Goal: Task Accomplishment & Management: Use online tool/utility

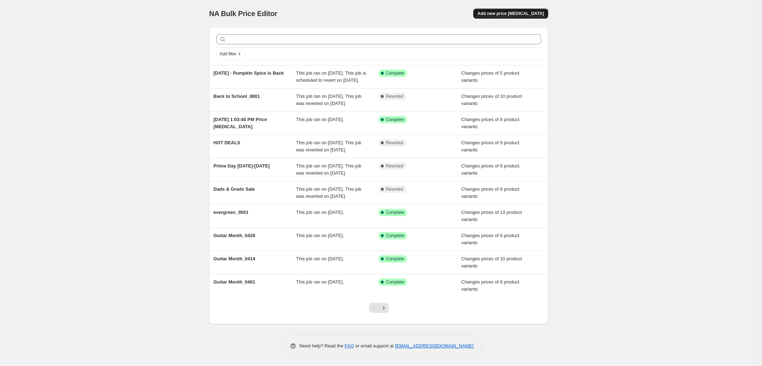
click at [525, 14] on span "Add new price [MEDICAL_DATA]" at bounding box center [510, 14] width 66 height 6
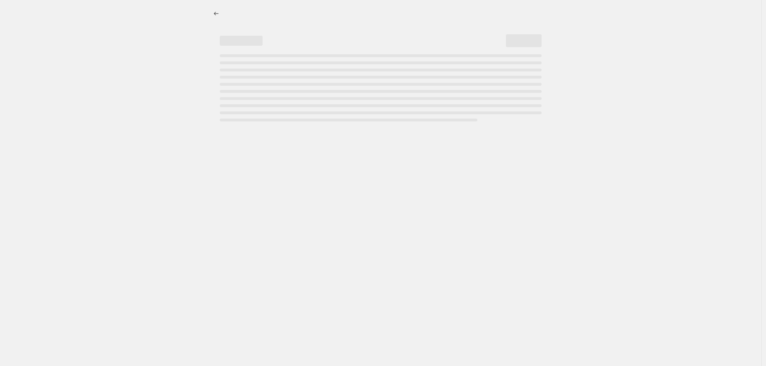
select select "percentage"
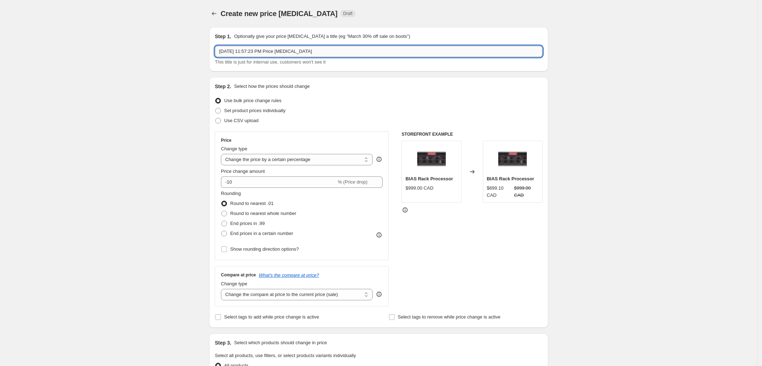
click at [300, 49] on input "Sep 18, 2025, 11:57:23 PM Price change job" at bounding box center [379, 51] width 328 height 11
paste input "BIAS Legacy Products Update - 09182025"
type input "BIAS Legacy Products Update - 09182025"
click at [220, 109] on span at bounding box center [218, 111] width 6 height 6
click at [216, 108] on input "Set product prices individually" at bounding box center [215, 108] width 0 height 0
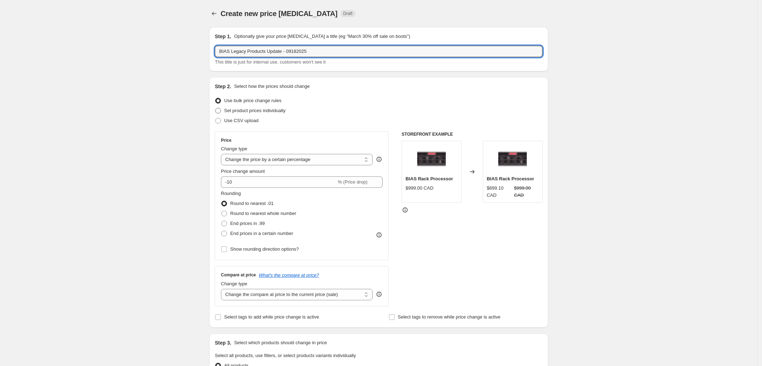
radio input "true"
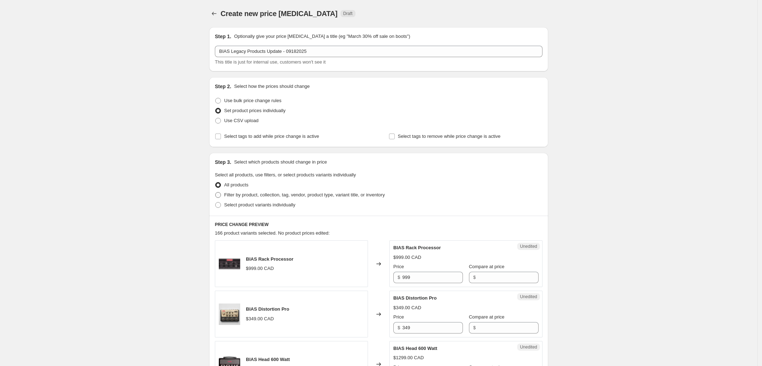
click at [221, 196] on span at bounding box center [218, 195] width 6 height 6
click at [216, 192] on input "Filter by product, collection, tag, vendor, product type, variant title, or inv…" at bounding box center [215, 192] width 0 height 0
radio input "true"
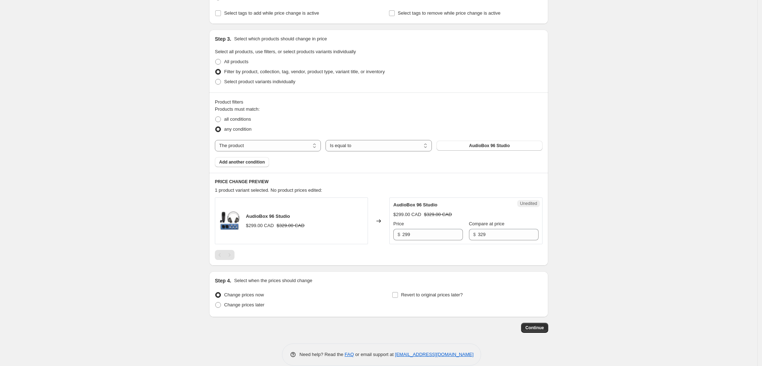
scroll to position [134, 0]
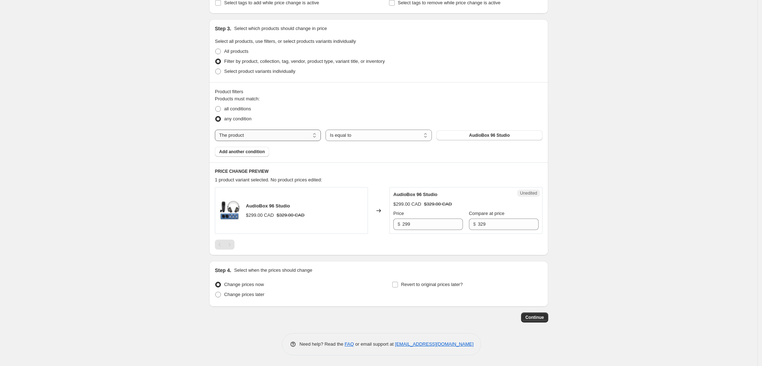
click at [294, 135] on select "The product The product's collection The product's tag The product's vendor The…" at bounding box center [268, 135] width 106 height 11
select select "collection"
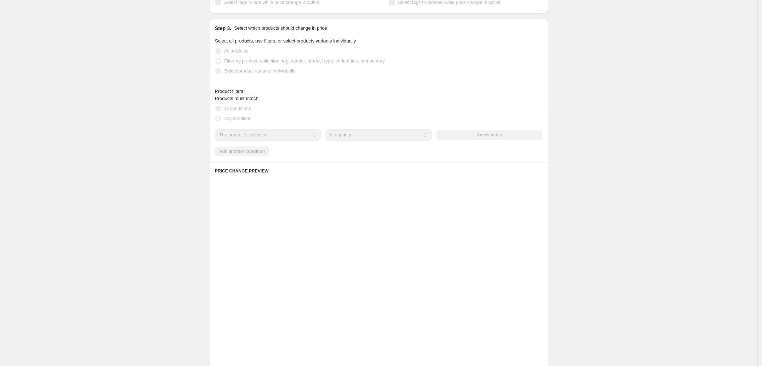
click at [384, 127] on div "Products must match: all conditions any condition The product The product's col…" at bounding box center [379, 125] width 328 height 61
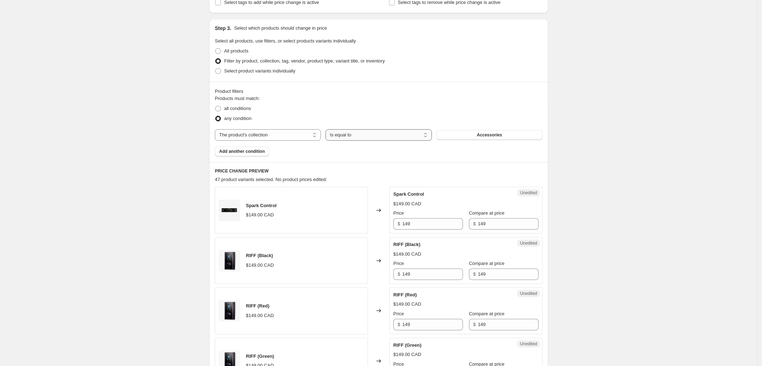
drag, startPoint x: 382, startPoint y: 132, endPoint x: 363, endPoint y: 132, distance: 19.3
click at [363, 132] on select "Is equal to Is not equal to" at bounding box center [378, 134] width 106 height 11
click at [506, 104] on div "all conditions" at bounding box center [379, 108] width 328 height 10
click at [501, 131] on button "Accessories" at bounding box center [489, 135] width 106 height 10
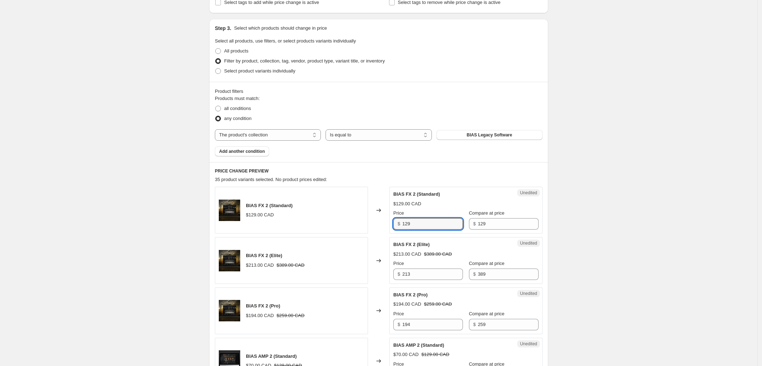
drag, startPoint x: 426, startPoint y: 225, endPoint x: 382, endPoint y: 224, distance: 43.5
click at [389, 224] on div "BIAS FX 2 (Standard) $129.00 CAD Changed to Unedited BIAS FX 2 (Standard) $129.…" at bounding box center [379, 210] width 328 height 47
type input "0"
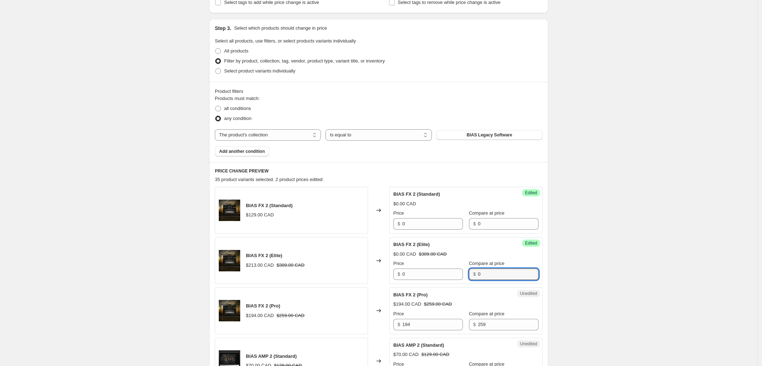
type input "0"
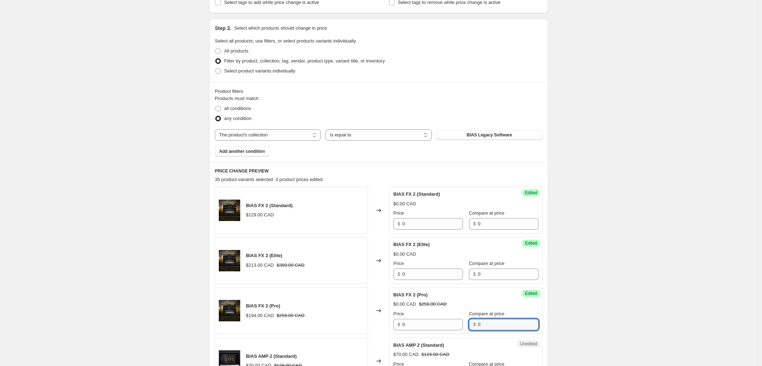
type input "0"
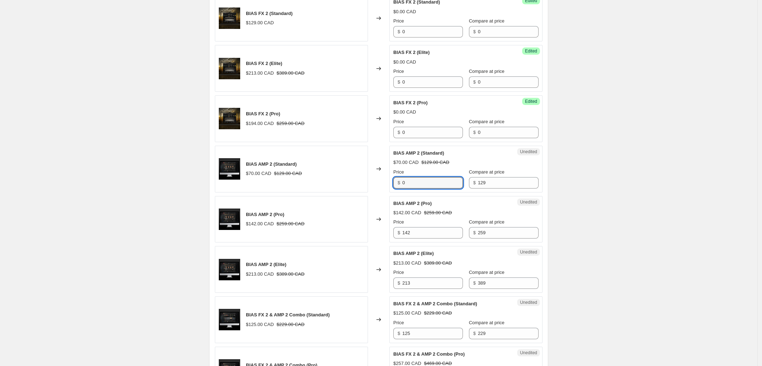
type input "0"
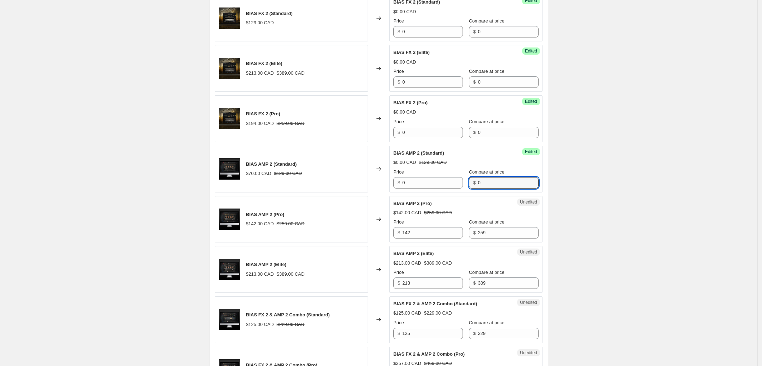
type input "0"
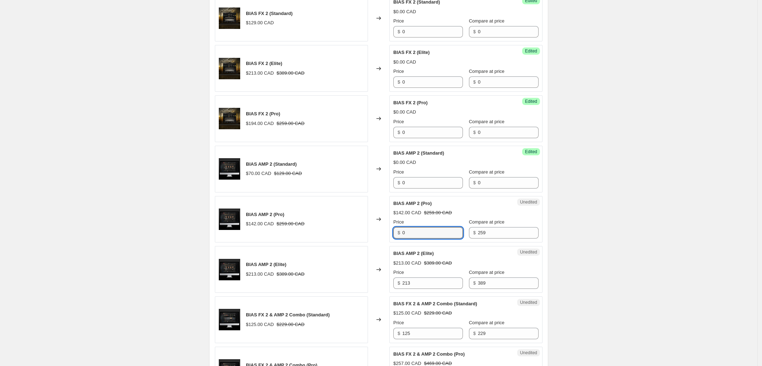
type input "0"
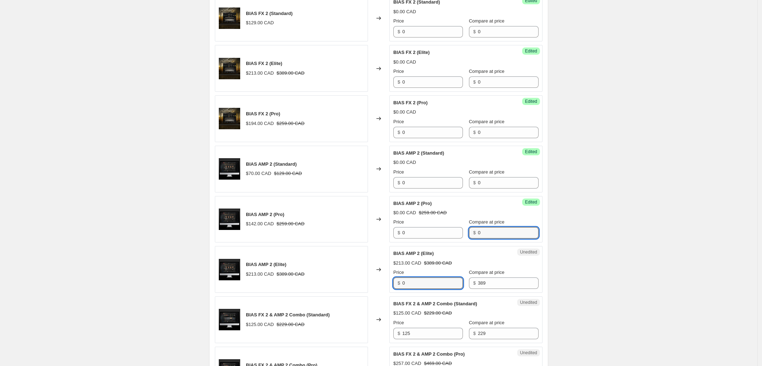
type input "0"
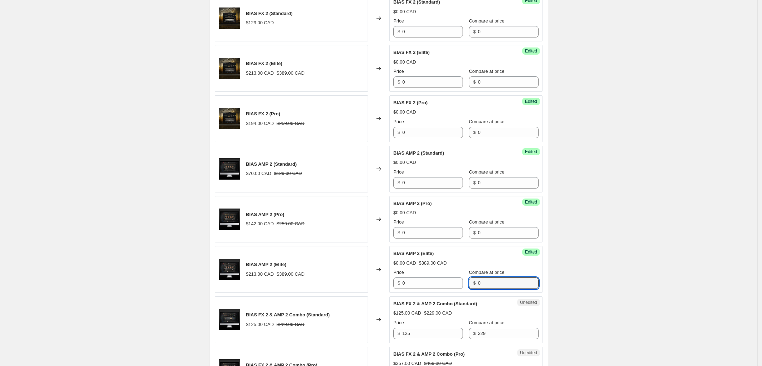
type input "0"
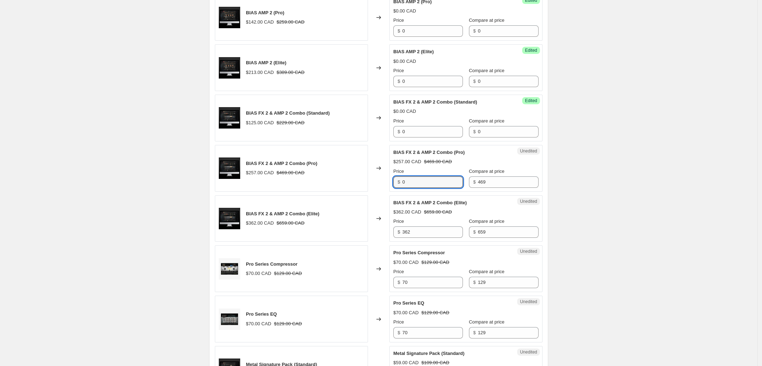
type input "0"
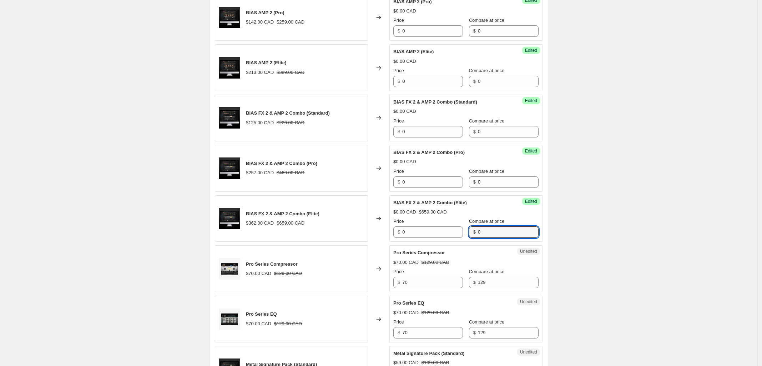
type input "0"
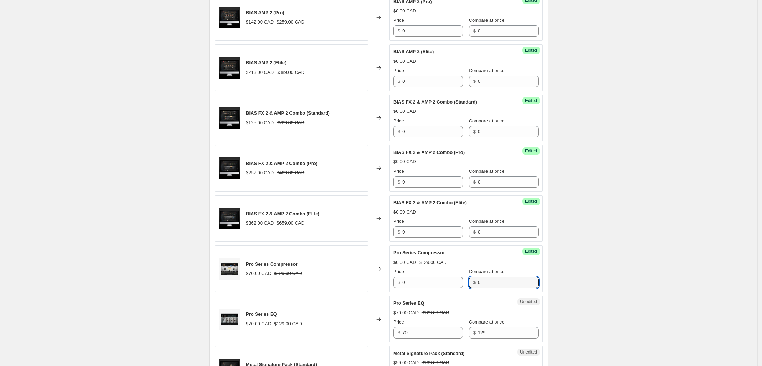
type input "0"
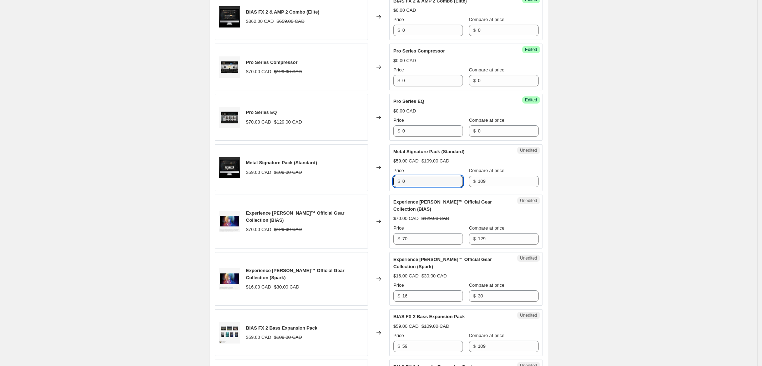
type input "0"
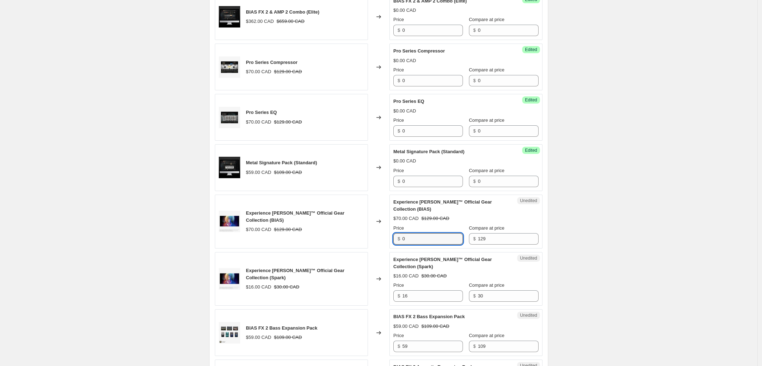
type input "0"
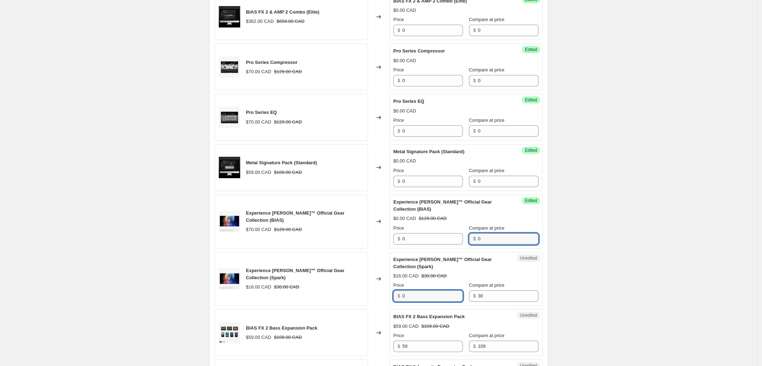
type input "0"
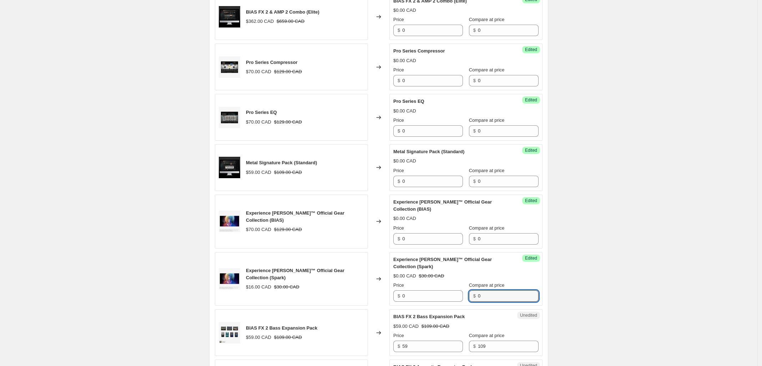
type input "0"
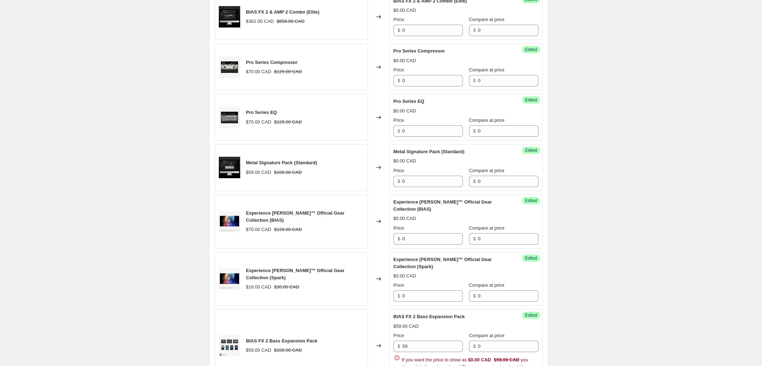
scroll to position [971, 0]
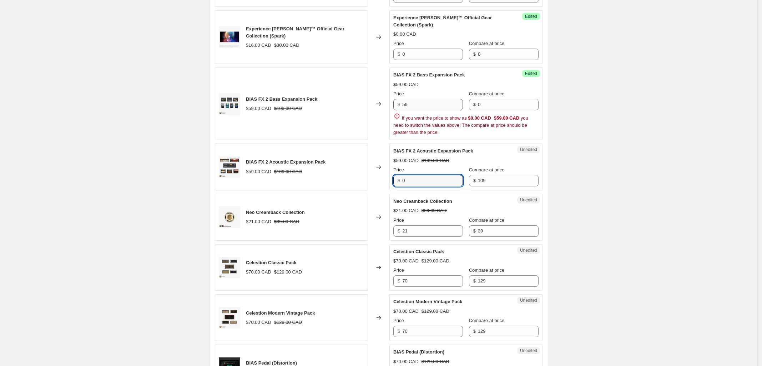
type input "0"
drag, startPoint x: 411, startPoint y: 103, endPoint x: 385, endPoint y: 105, distance: 26.8
click at [386, 104] on div "BIAS FX 2 Bass Expansion Pack $59.00 CAD $109.00 CAD Changed to Success Edited …" at bounding box center [379, 103] width 328 height 72
type input "0"
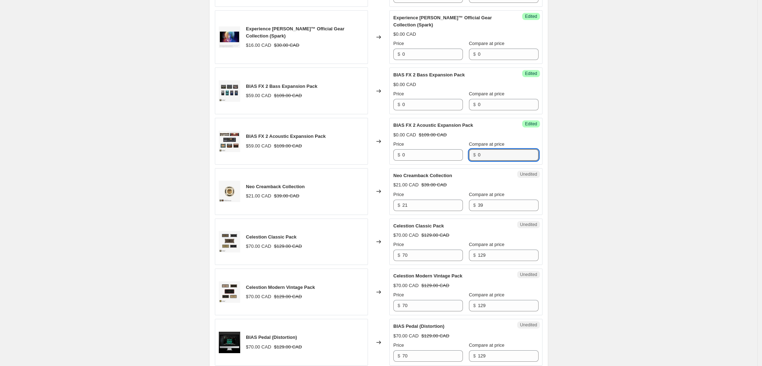
type input "0"
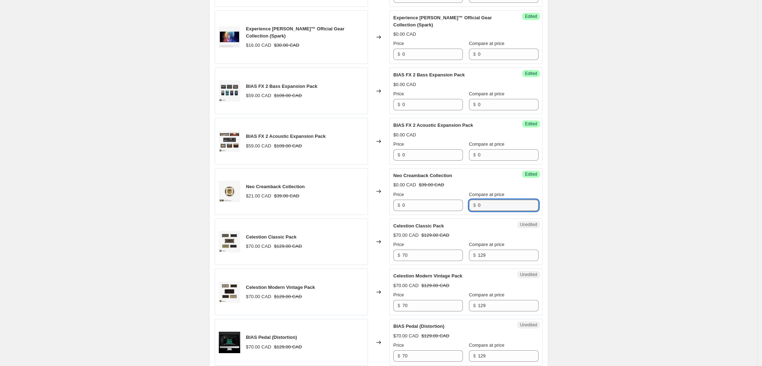
type input "0"
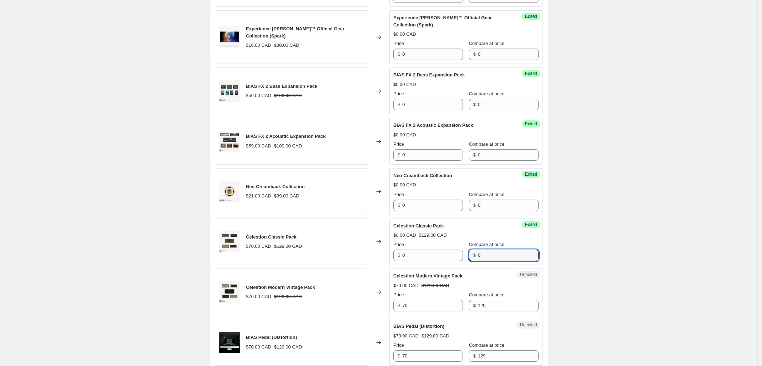
type input "0"
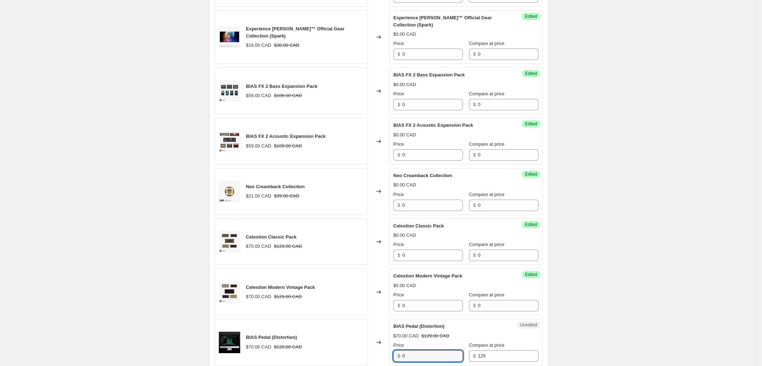
type input "0"
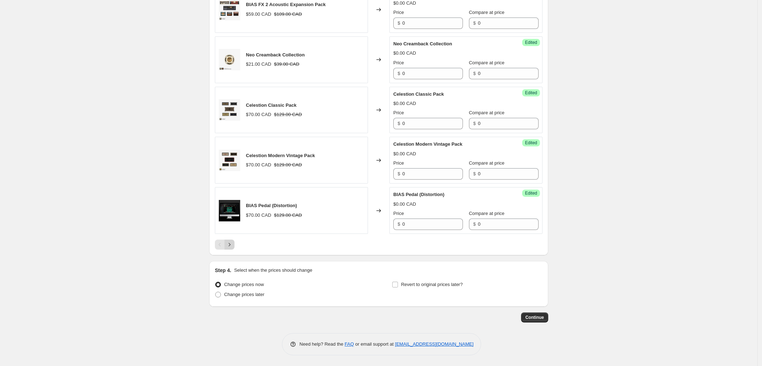
click at [230, 244] on icon "Next" at bounding box center [229, 244] width 7 height 7
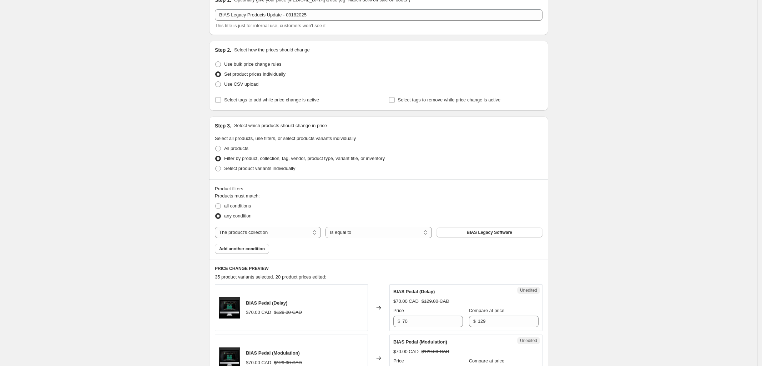
scroll to position [126, 0]
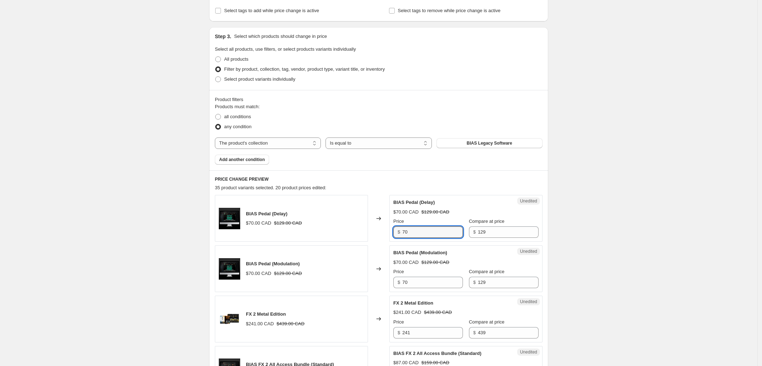
drag, startPoint x: 416, startPoint y: 232, endPoint x: 360, endPoint y: 232, distance: 55.7
click at [365, 232] on div "BIAS Pedal (Delay) $70.00 CAD $129.00 CAD Changed to Unedited BIAS Pedal (Delay…" at bounding box center [379, 218] width 328 height 47
type input "0"
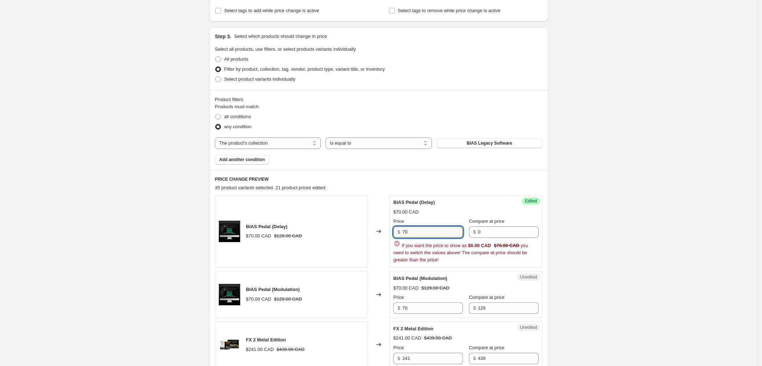
drag, startPoint x: 374, startPoint y: 233, endPoint x: 363, endPoint y: 233, distance: 10.7
click at [363, 233] on div "BIAS Pedal (Delay) $70.00 CAD $129.00 CAD Changed to Success Edited BIAS Pedal …" at bounding box center [379, 231] width 328 height 72
type input "0"
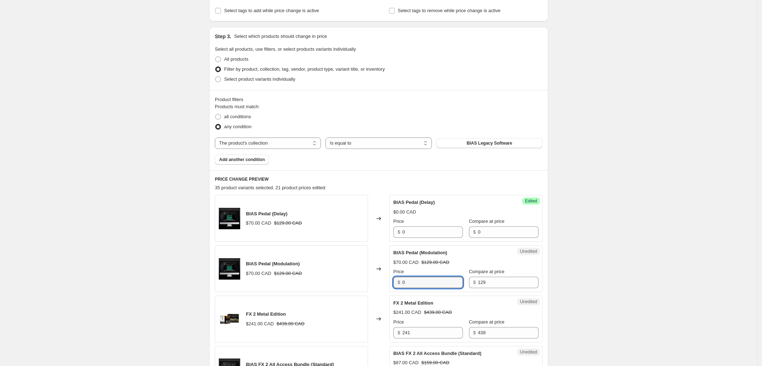
type input "0"
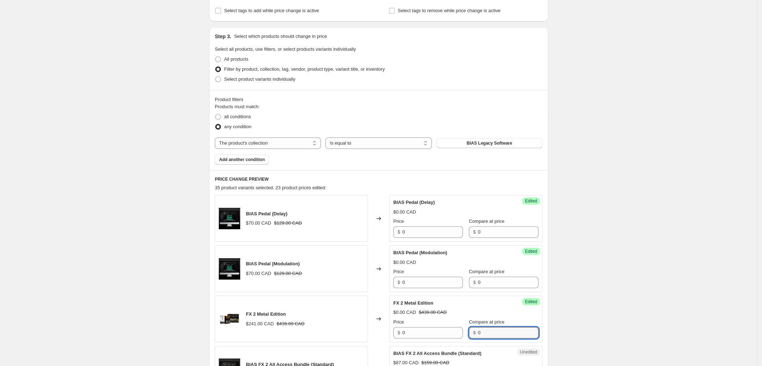
type input "0"
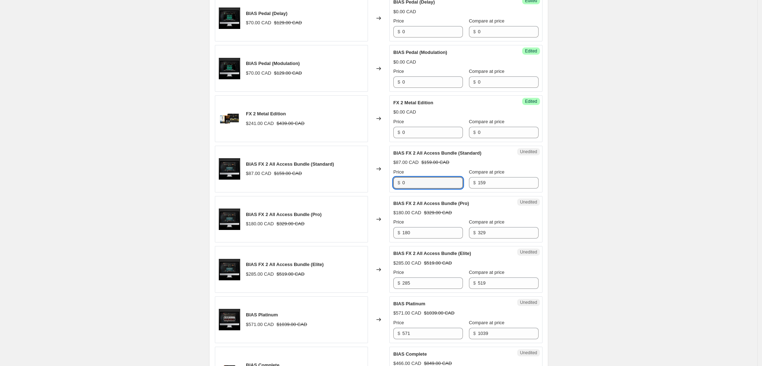
type input "0"
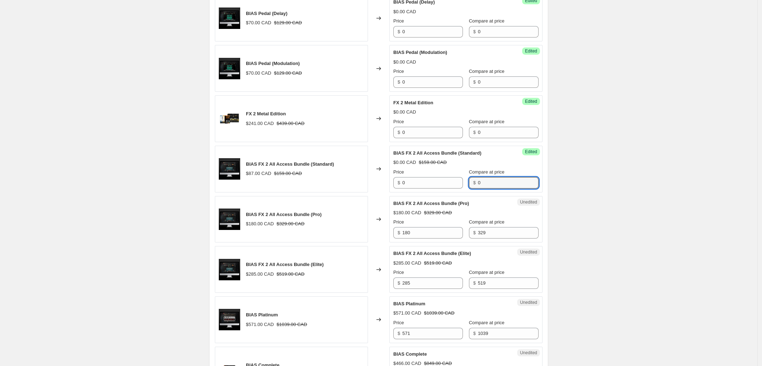
type input "0"
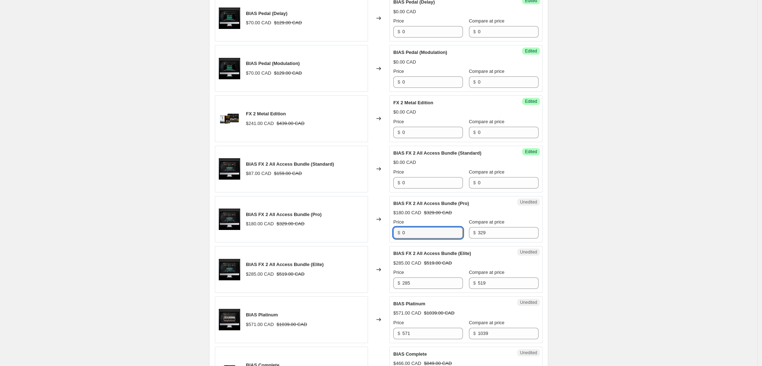
type input "0"
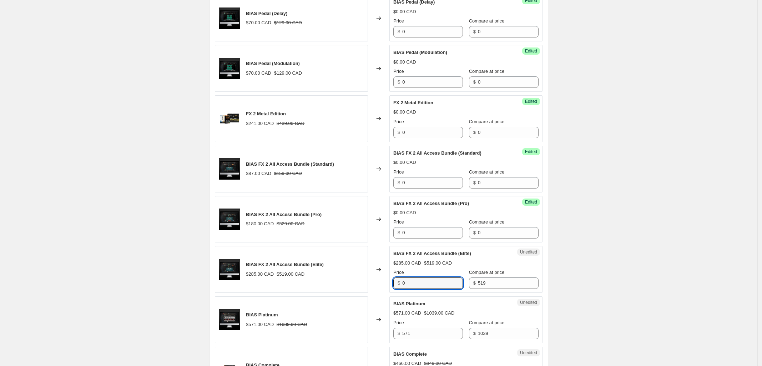
type input "0"
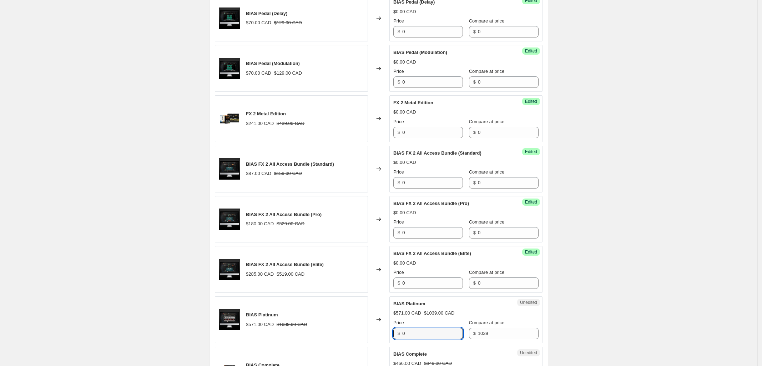
type input "0"
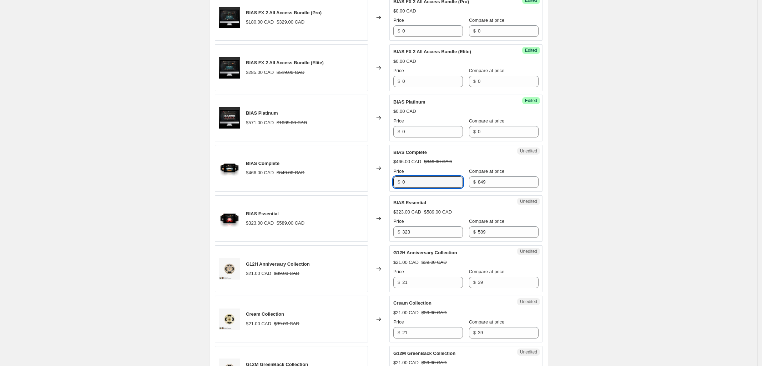
type input "0"
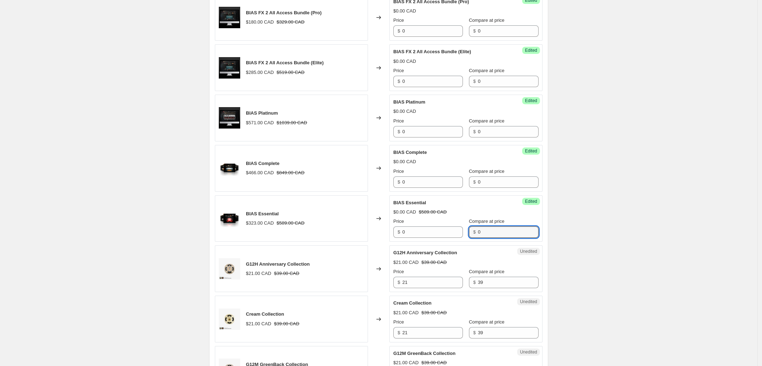
type input "0"
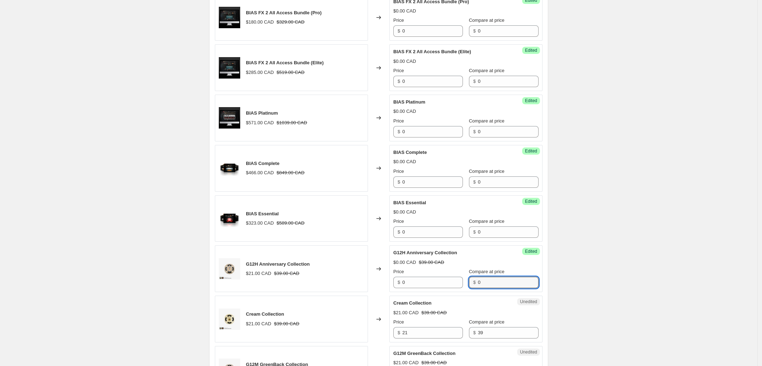
type input "0"
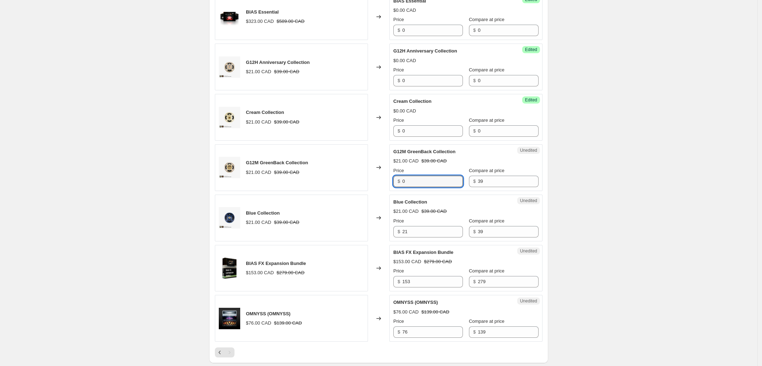
type input "0"
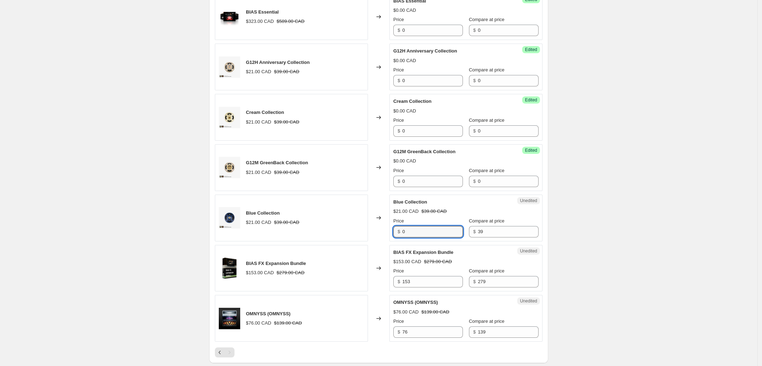
type input "0"
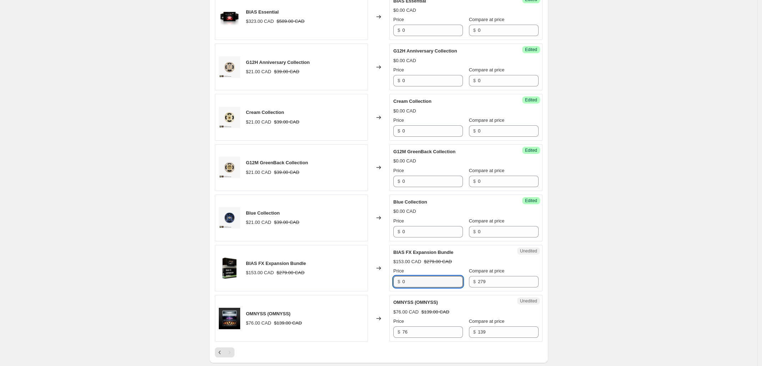
type input "0"
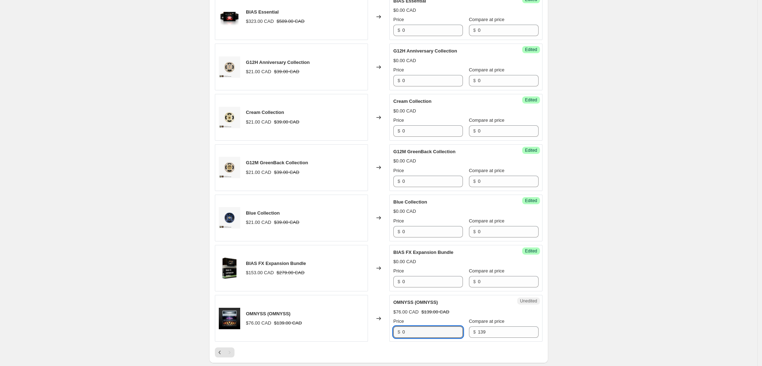
type input "0"
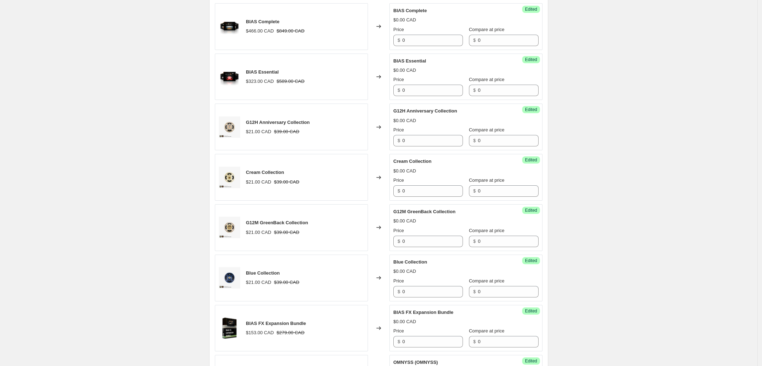
scroll to position [839, 0]
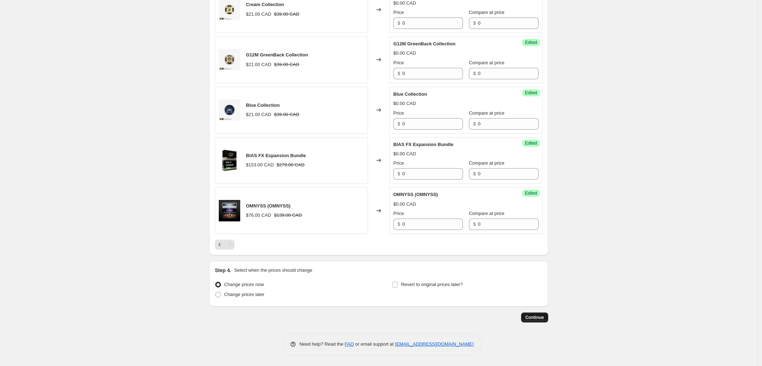
click at [535, 316] on span "Continue" at bounding box center [534, 317] width 19 height 6
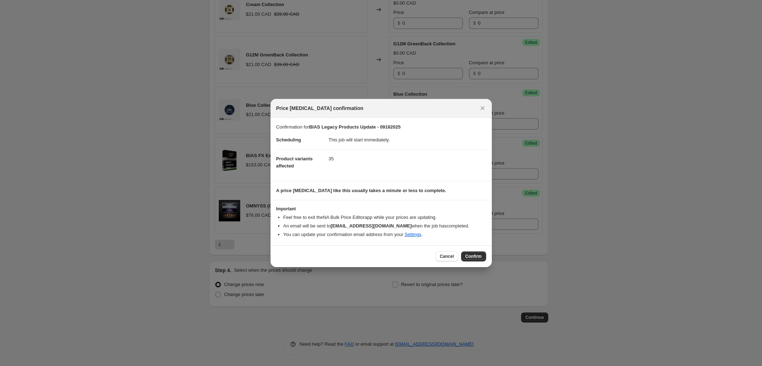
click at [474, 254] on span "Confirm" at bounding box center [473, 256] width 16 height 6
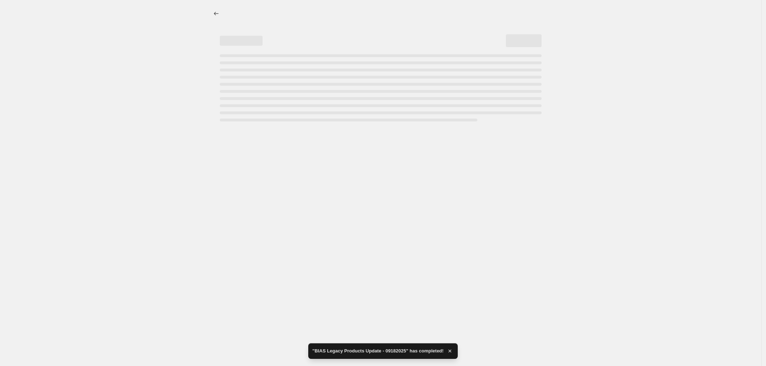
select select "collection"
